Goal: Check status

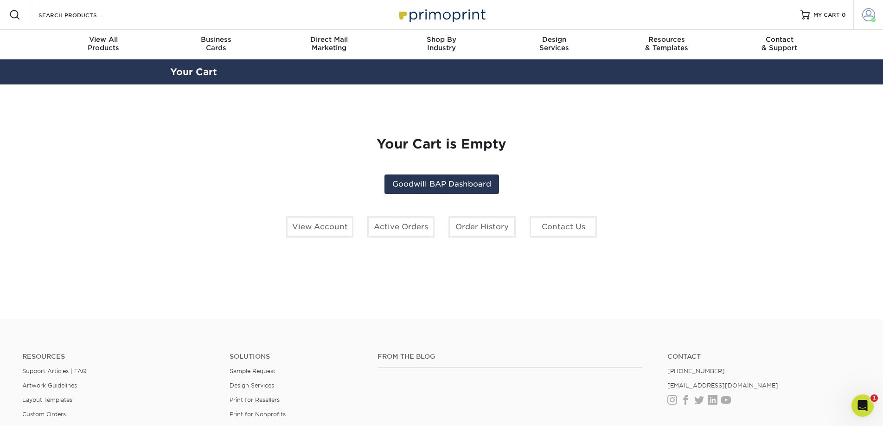
click at [870, 15] on span at bounding box center [868, 14] width 13 height 13
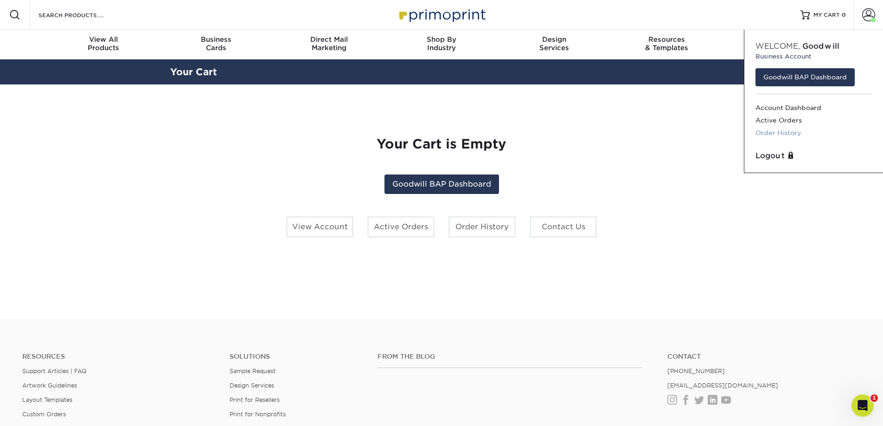
click at [787, 132] on link "Order History" at bounding box center [814, 133] width 116 height 13
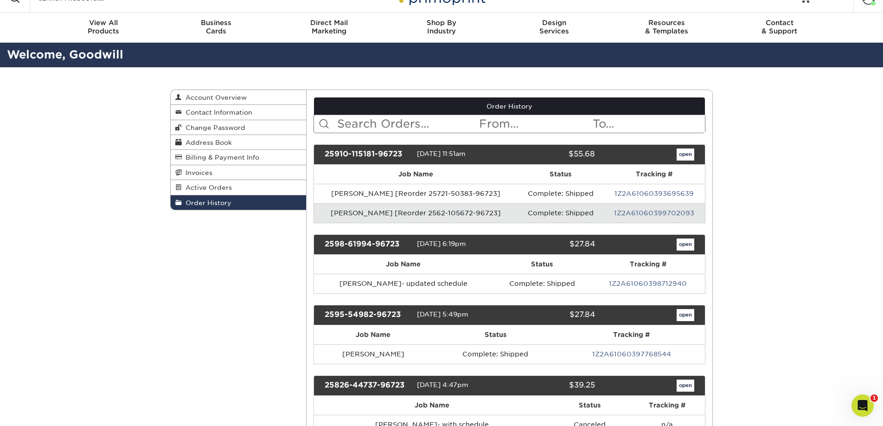
scroll to position [35, 0]
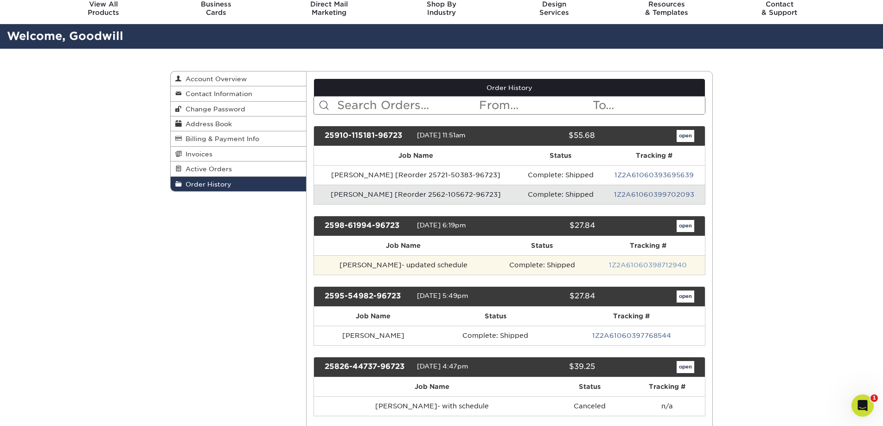
click at [642, 266] on link "1Z2A61060398712940" at bounding box center [648, 264] width 78 height 7
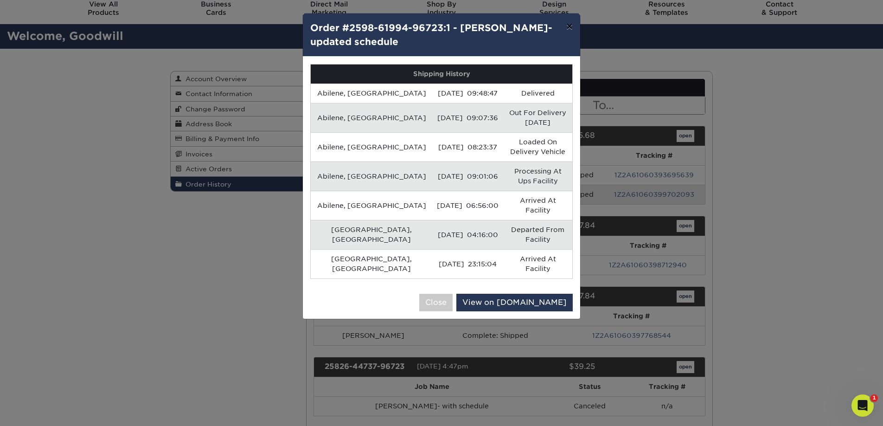
click at [571, 28] on button "×" at bounding box center [569, 26] width 21 height 26
